Goal: Task Accomplishment & Management: Use online tool/utility

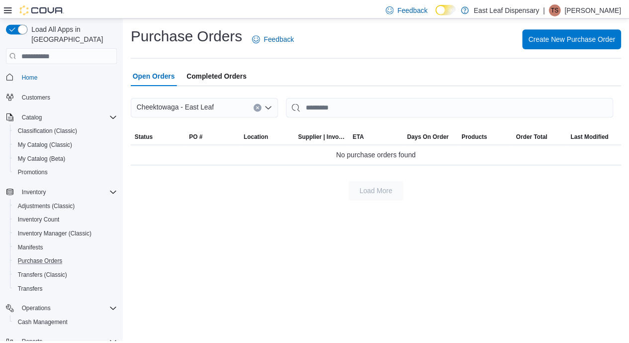
scroll to position [82, 0]
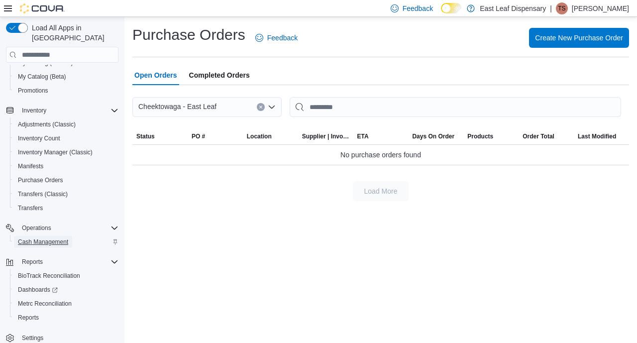
click at [40, 238] on span "Cash Management" at bounding box center [43, 242] width 50 height 8
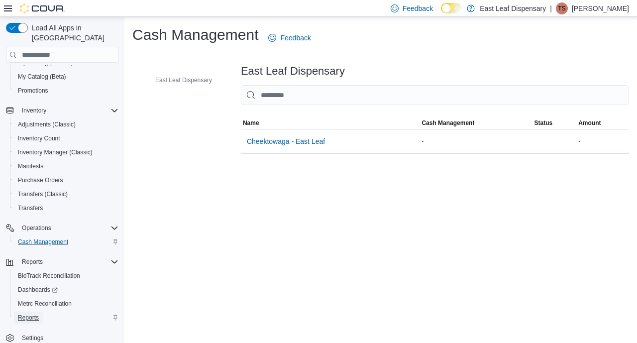
click at [28, 313] on span "Reports" at bounding box center [28, 317] width 21 height 8
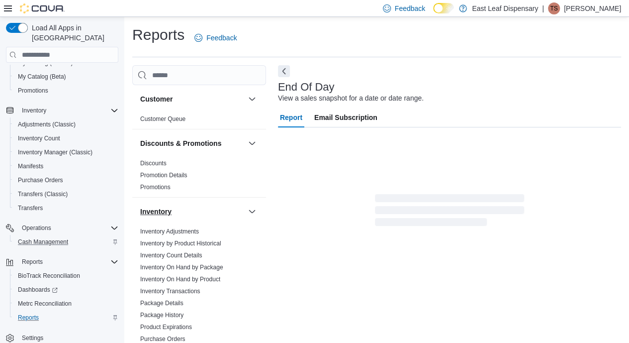
scroll to position [7, 0]
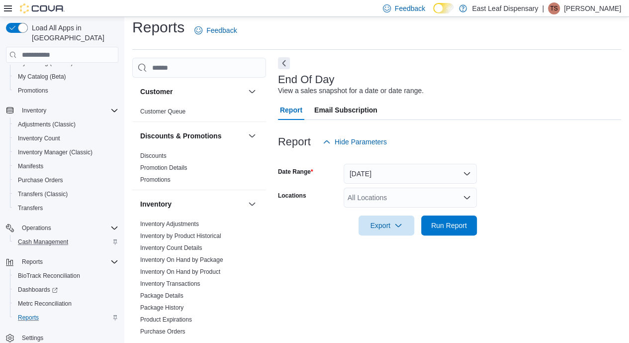
click at [285, 63] on button "Next" at bounding box center [284, 63] width 12 height 12
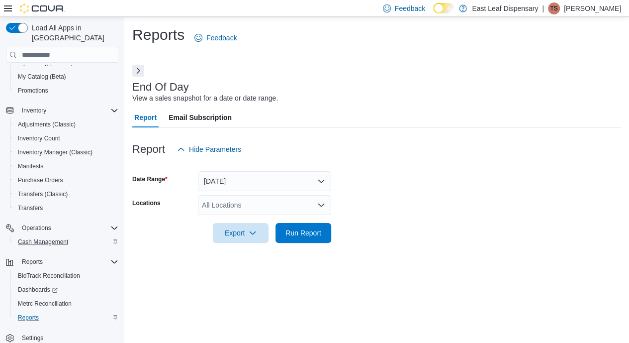
scroll to position [0, 0]
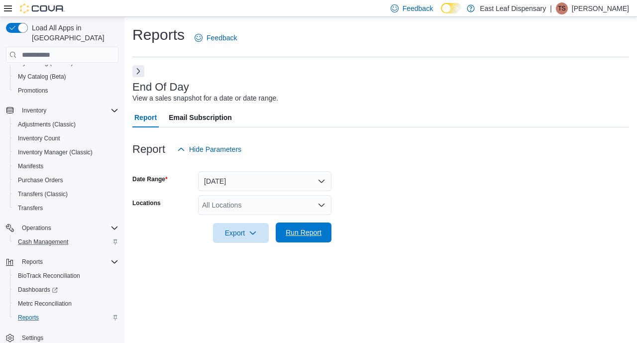
click at [308, 238] on span "Run Report" at bounding box center [304, 232] width 44 height 20
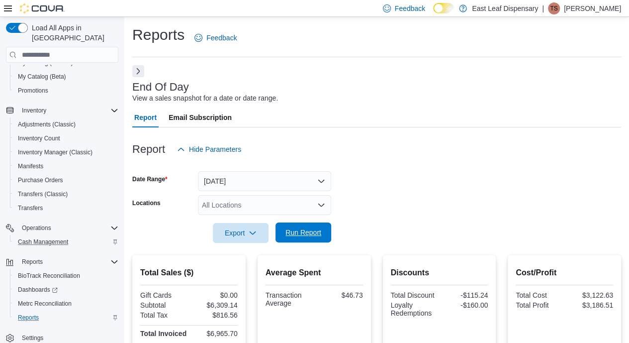
click at [301, 228] on span "Run Report" at bounding box center [304, 232] width 44 height 20
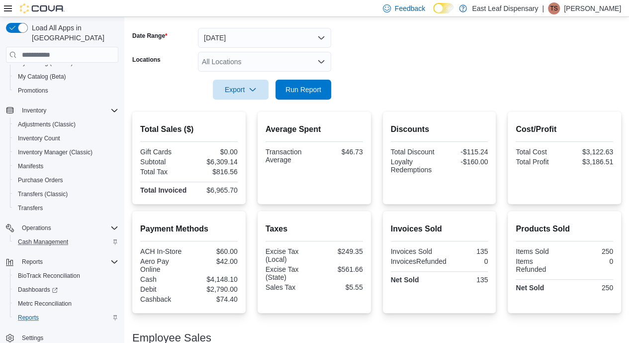
scroll to position [107, 0]
